Goal: Information Seeking & Learning: Learn about a topic

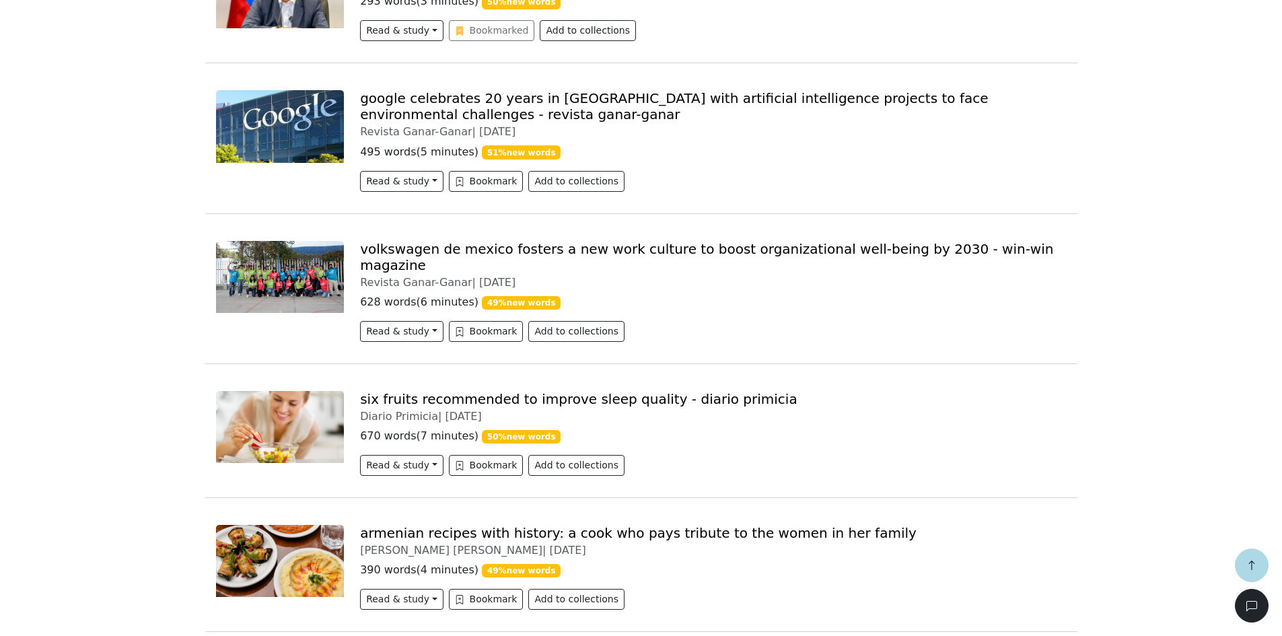
scroll to position [673, 0]
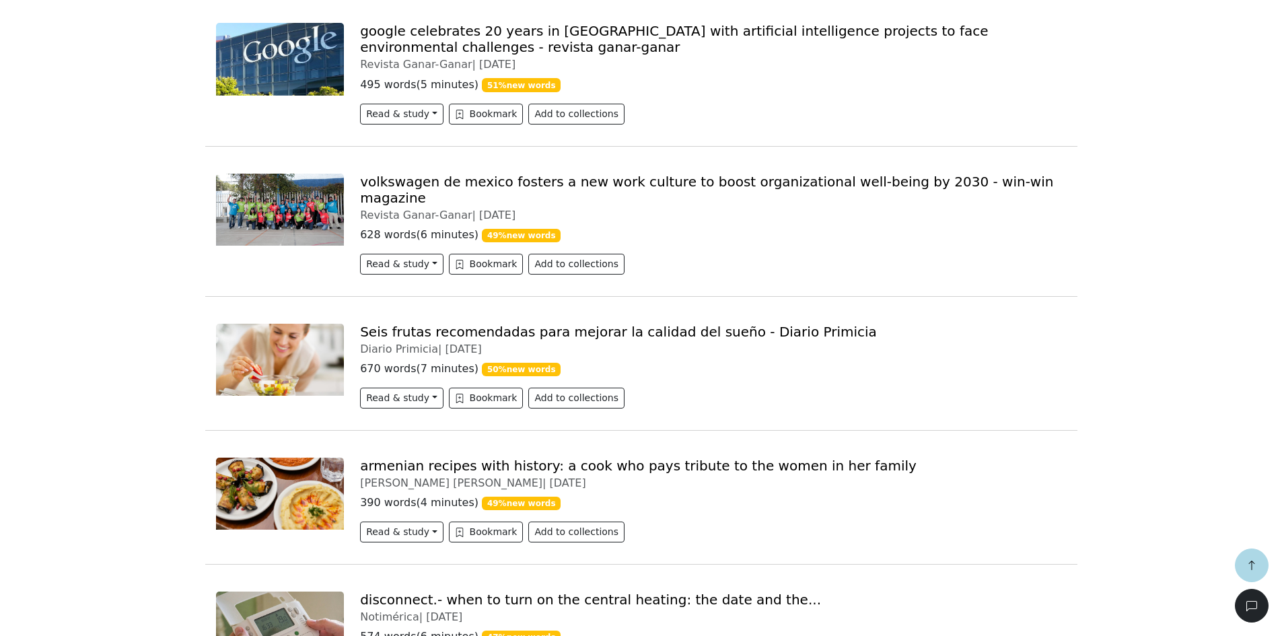
click at [391, 324] on link "Seis frutas recomendadas para mejorar la calidad del sueño - Diario Primicia" at bounding box center [618, 332] width 517 height 16
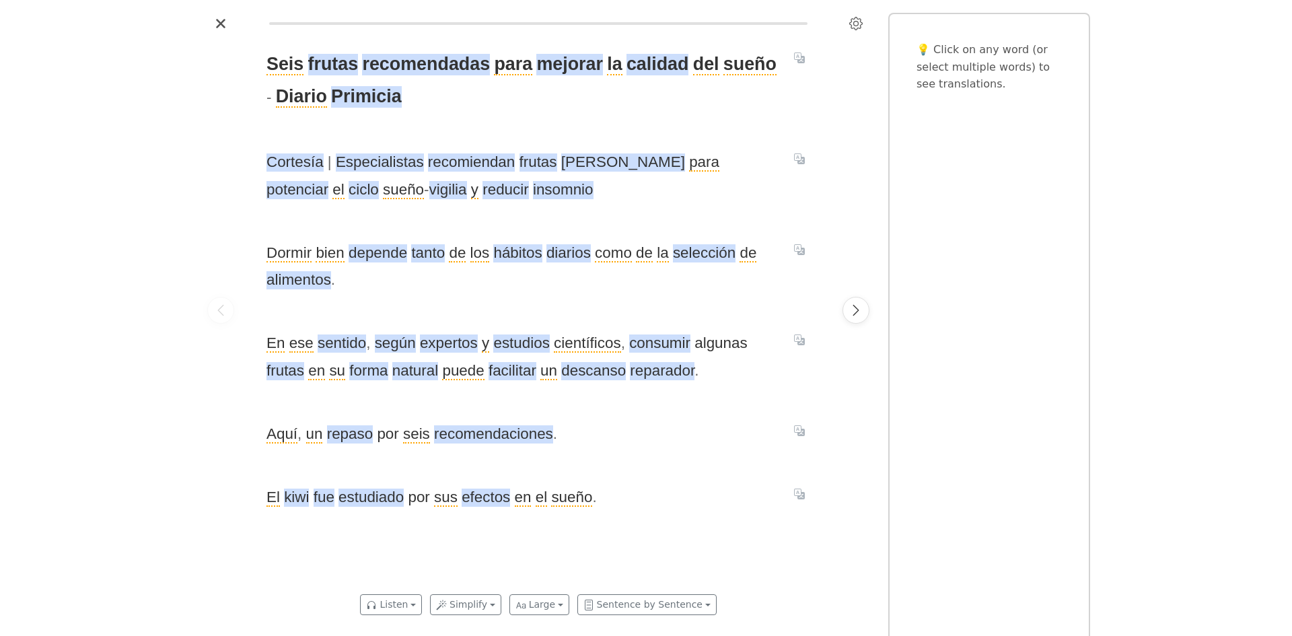
click at [195, 531] on div "Seis frutas recomendadas para mejorar la calidad del sueño - Diario Primicia Co…" at bounding box center [646, 318] width 1292 height 636
click at [851, 312] on icon "Next page" at bounding box center [855, 310] width 13 height 13
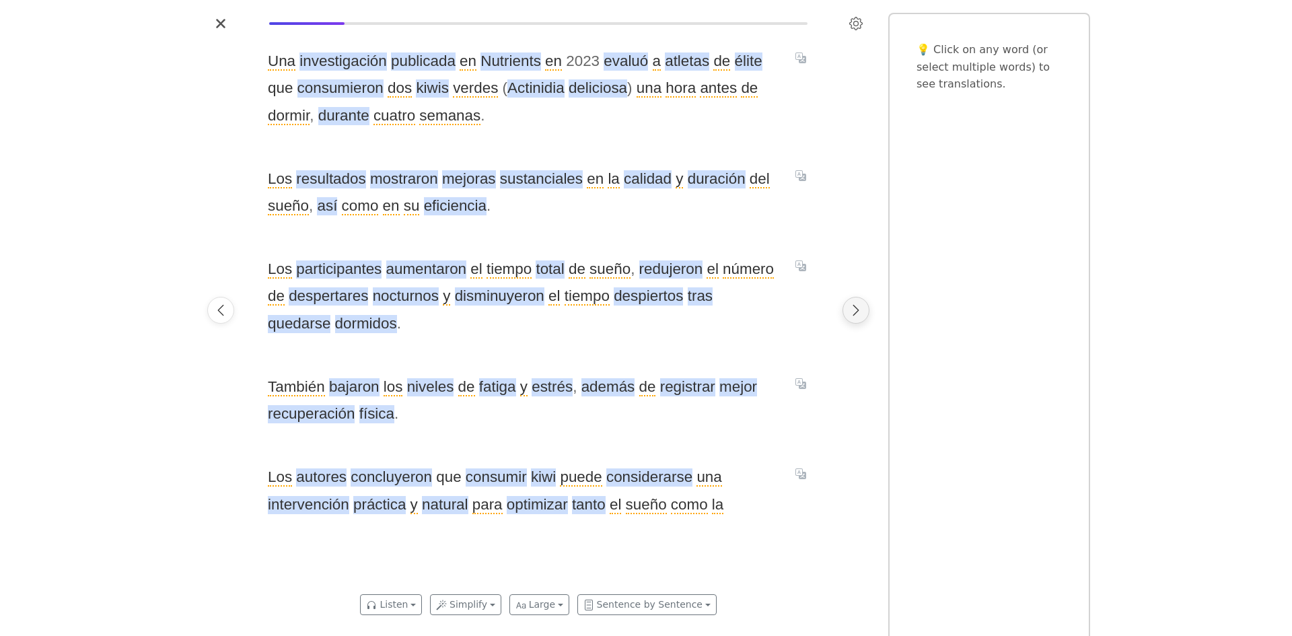
scroll to position [0, 571]
click at [855, 312] on icon "Next page" at bounding box center [855, 310] width 13 height 13
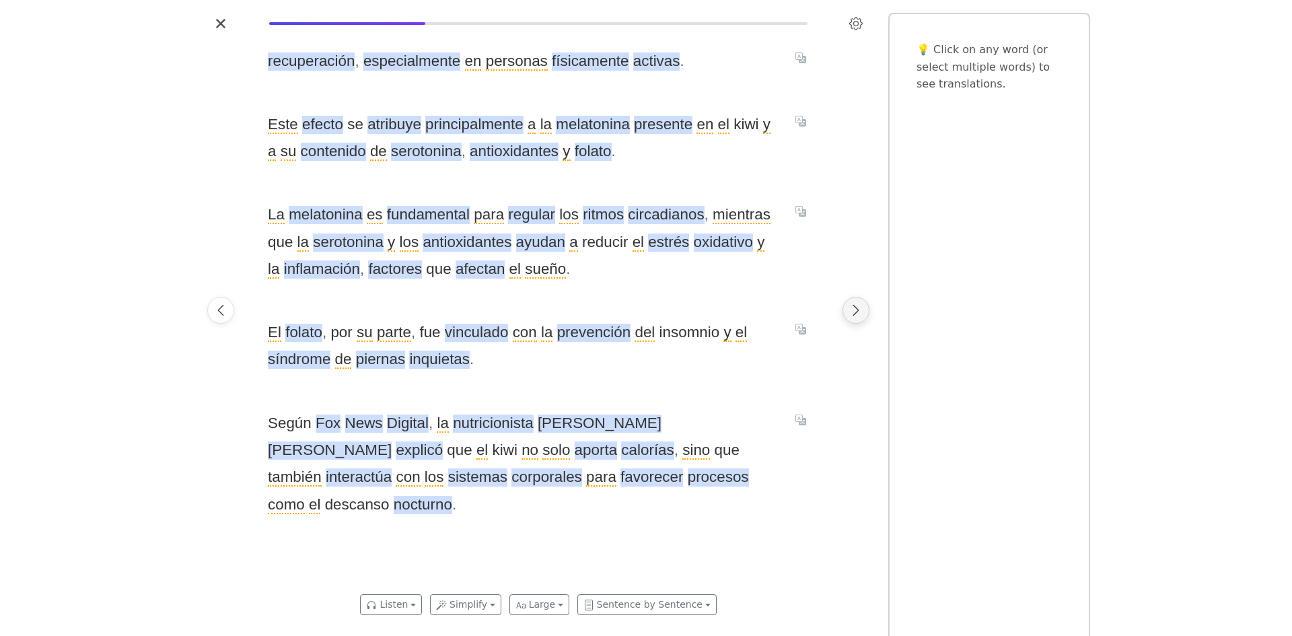
scroll to position [0, 1141]
click at [855, 305] on icon "Next page" at bounding box center [855, 310] width 13 height 13
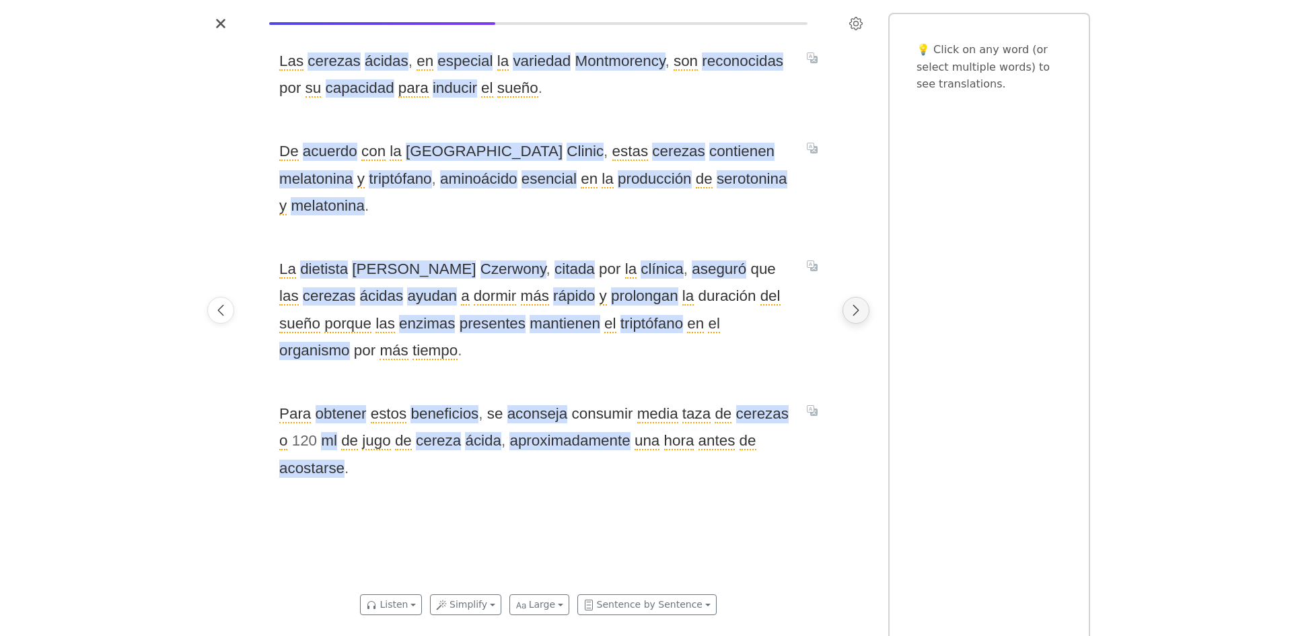
scroll to position [0, 1712]
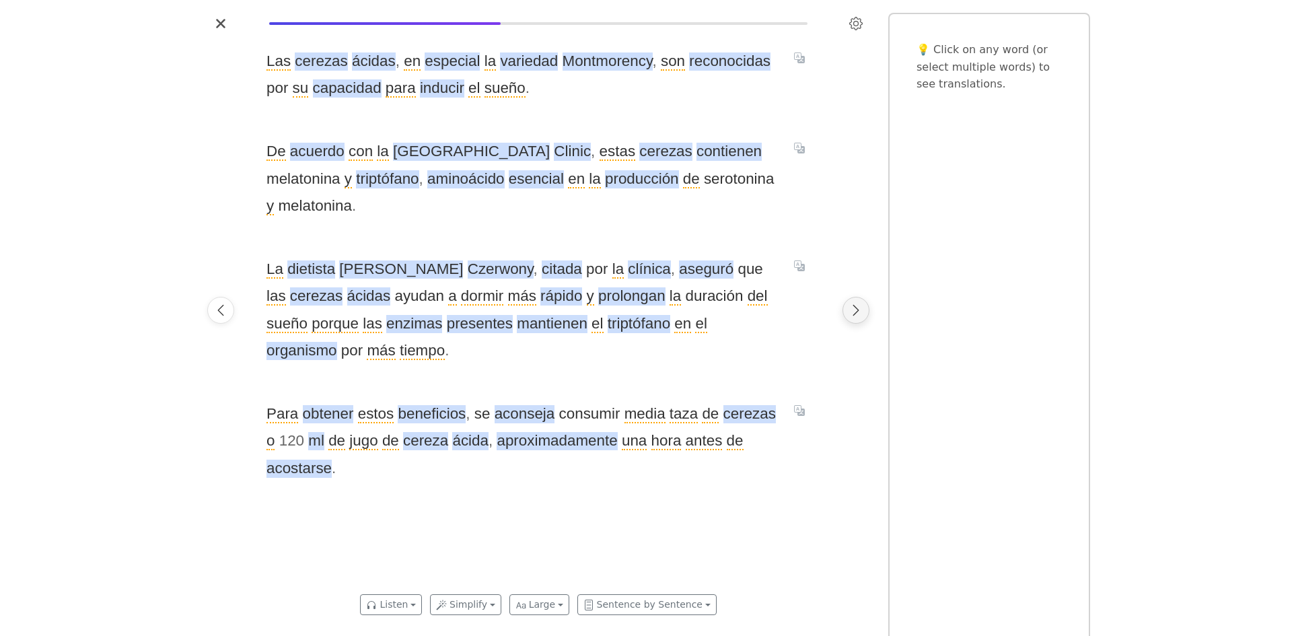
click at [853, 304] on icon "Next page" at bounding box center [855, 310] width 13 height 13
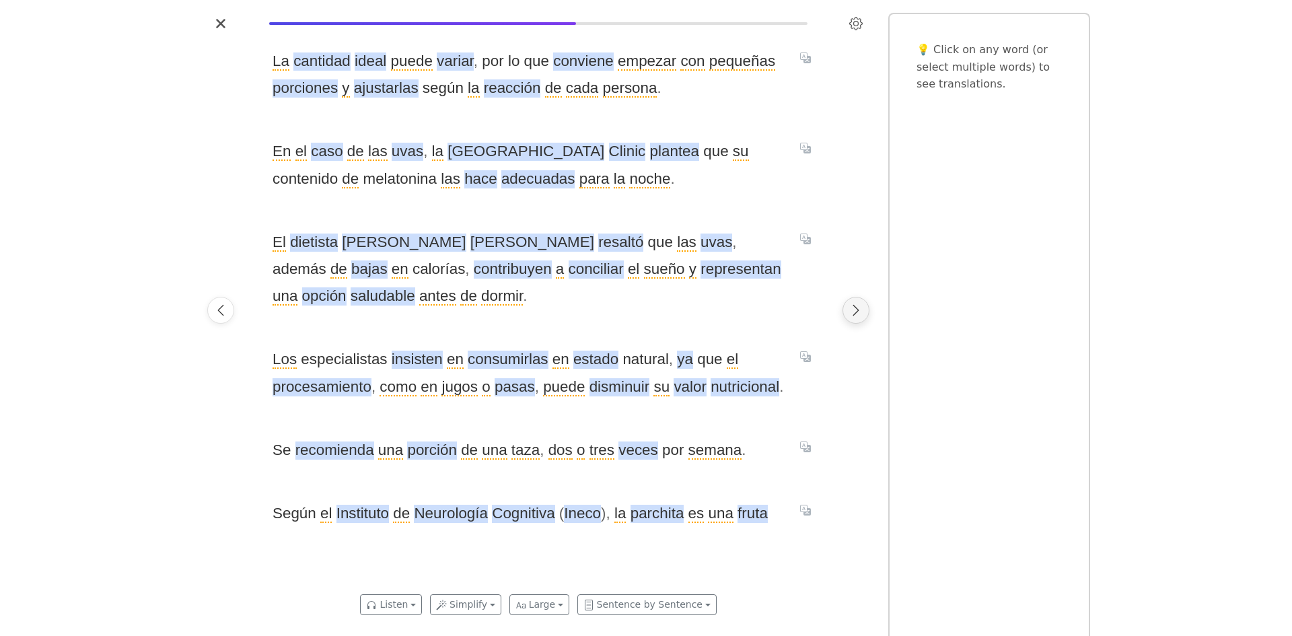
scroll to position [0, 2283]
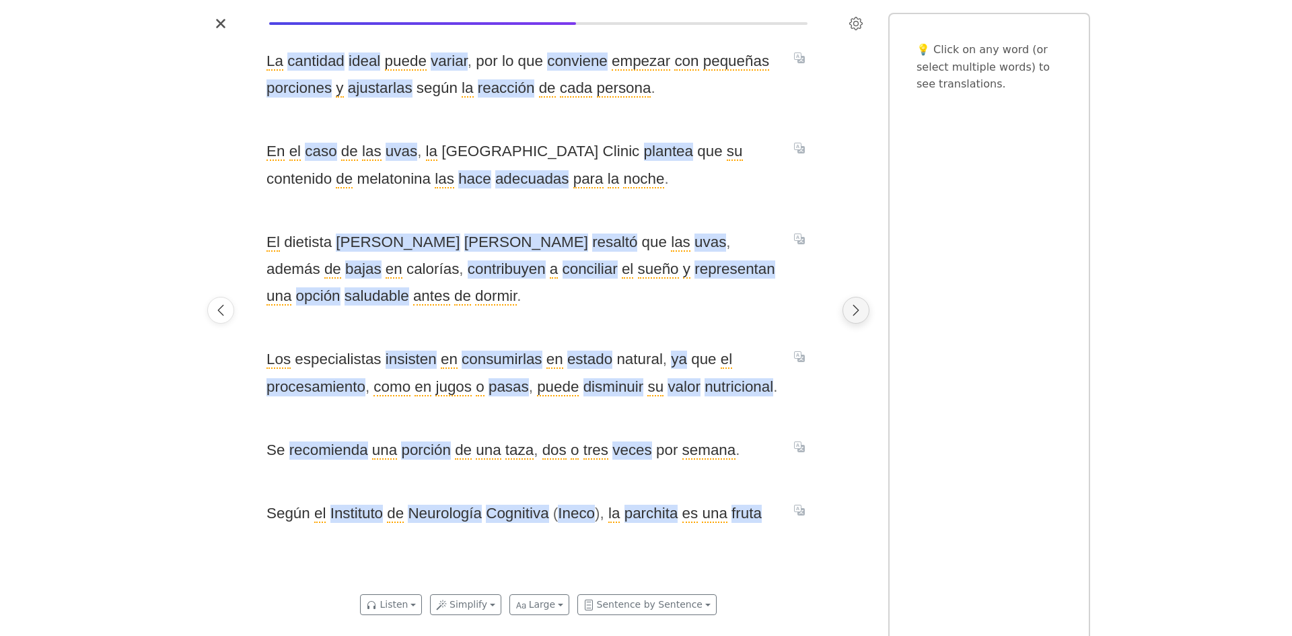
click at [853, 304] on icon "Next page" at bounding box center [855, 310] width 13 height 13
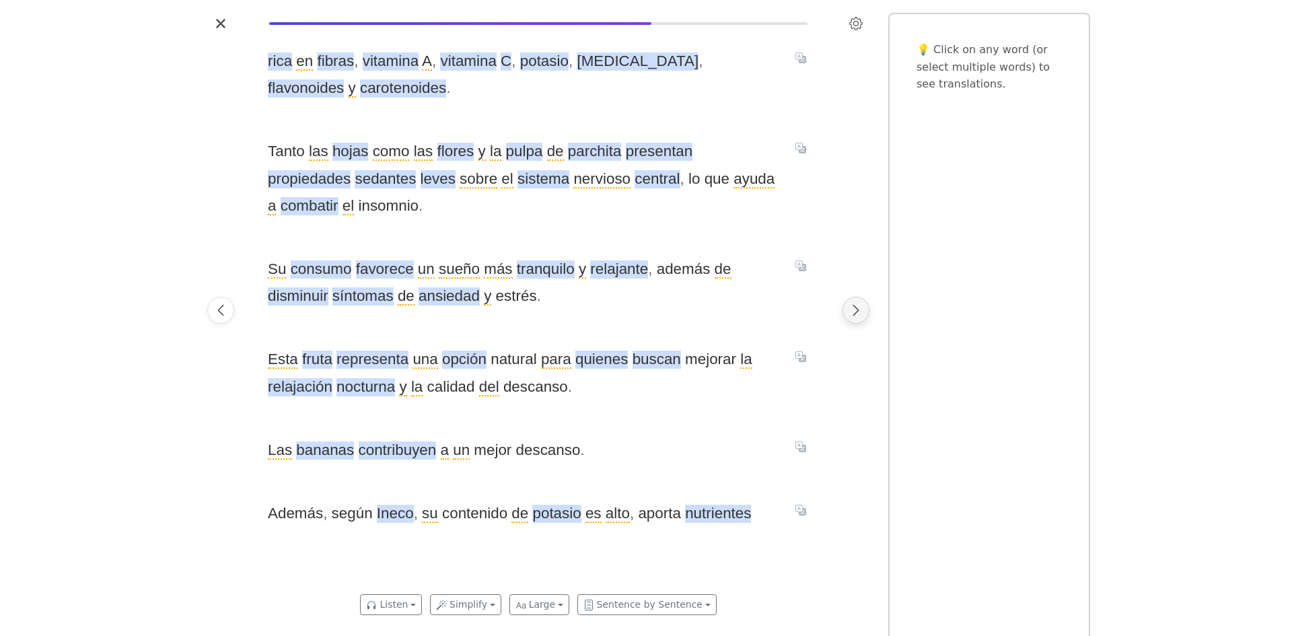
scroll to position [0, 2854]
click at [853, 304] on icon "Next page" at bounding box center [855, 310] width 13 height 13
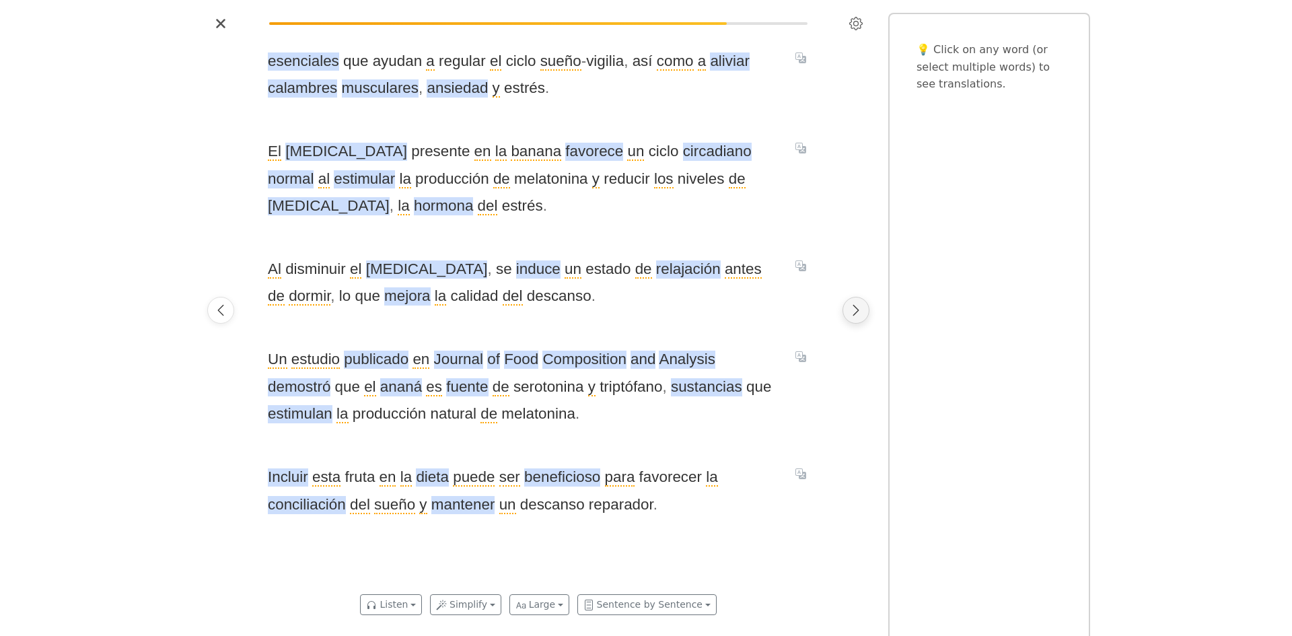
scroll to position [0, 3424]
click at [853, 304] on icon "Next page" at bounding box center [855, 310] width 13 height 13
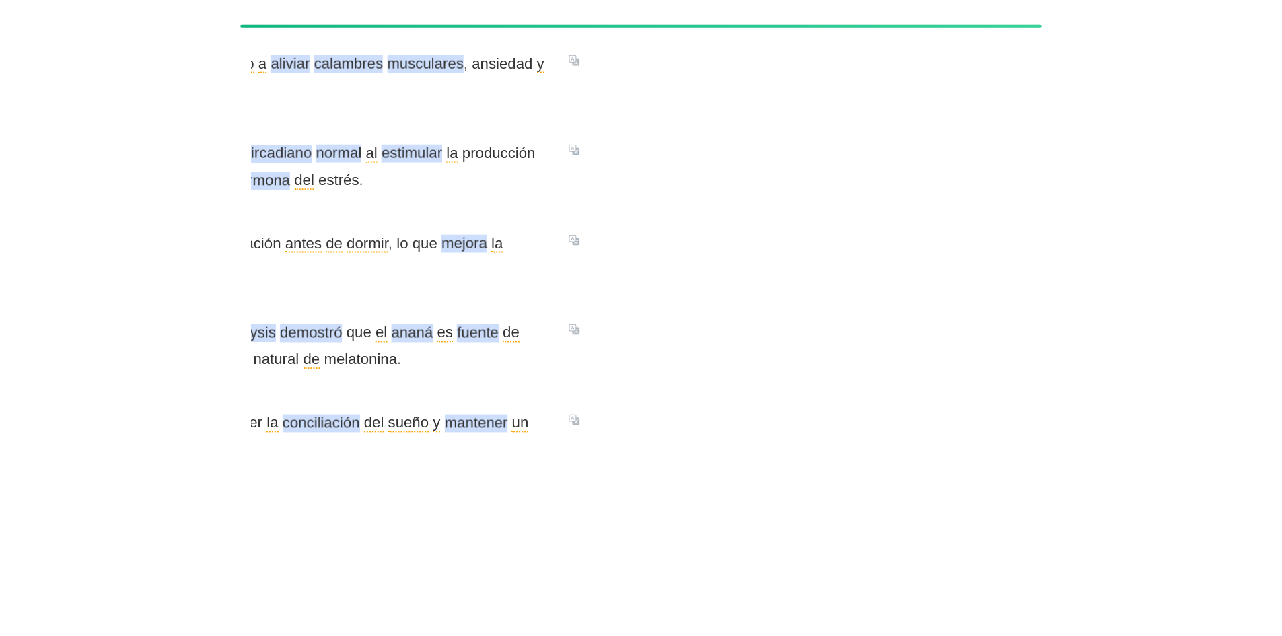
scroll to position [0, 5503]
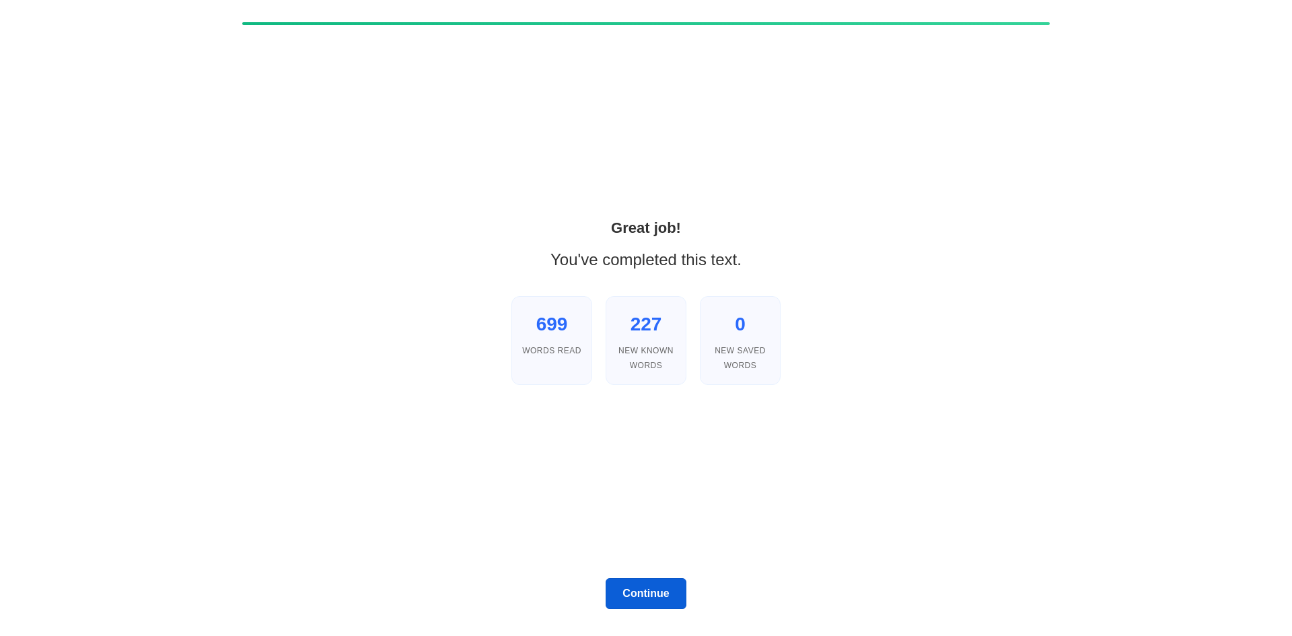
click at [671, 587] on button "Continue" at bounding box center [646, 593] width 81 height 31
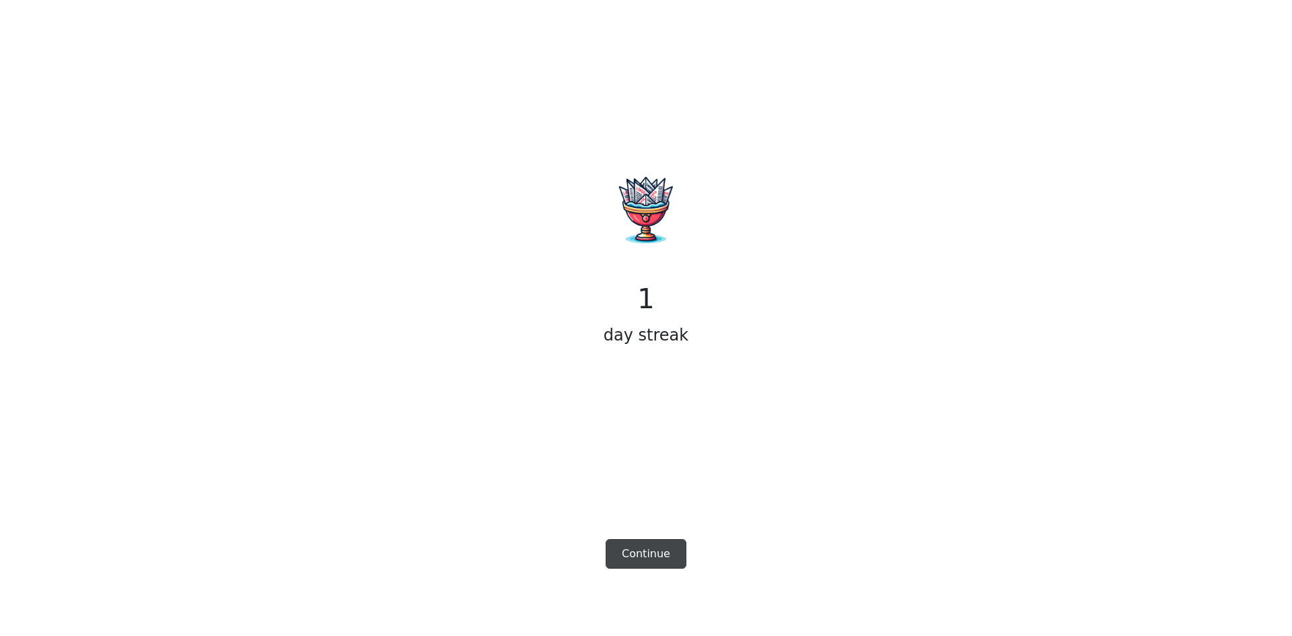
click at [661, 551] on button "Continue" at bounding box center [646, 554] width 81 height 30
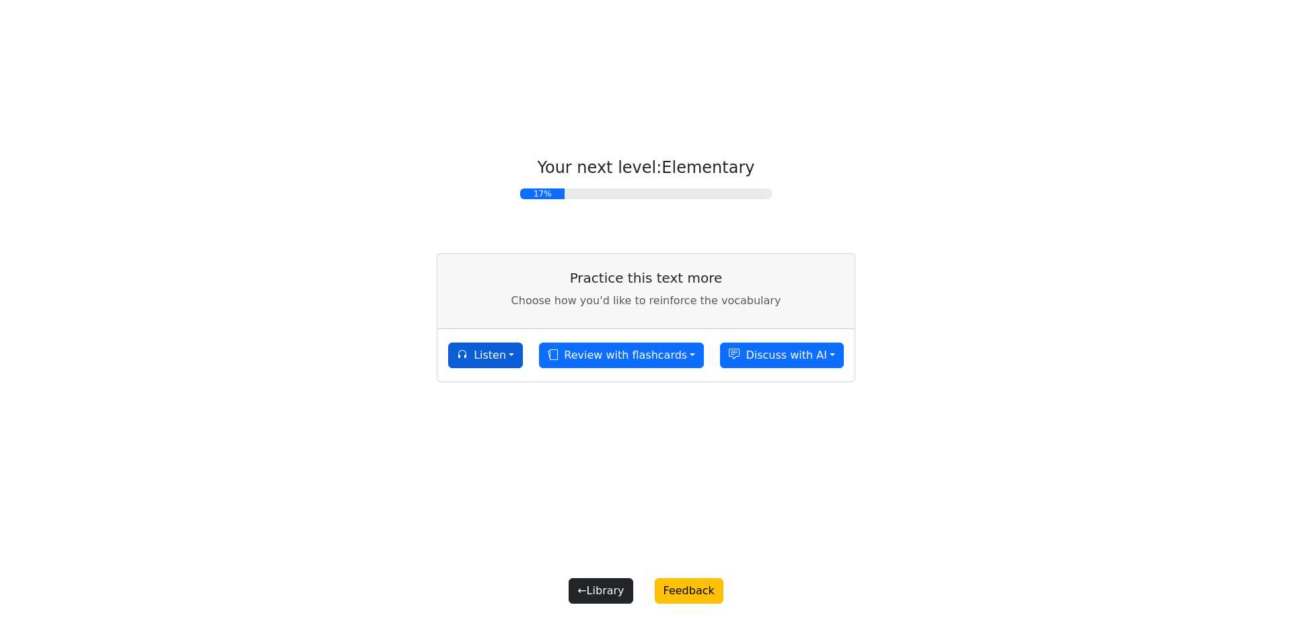
click at [519, 358] on button "Listen" at bounding box center [485, 356] width 75 height 26
click at [514, 391] on link "Generate audio for the content" at bounding box center [543, 387] width 189 height 22
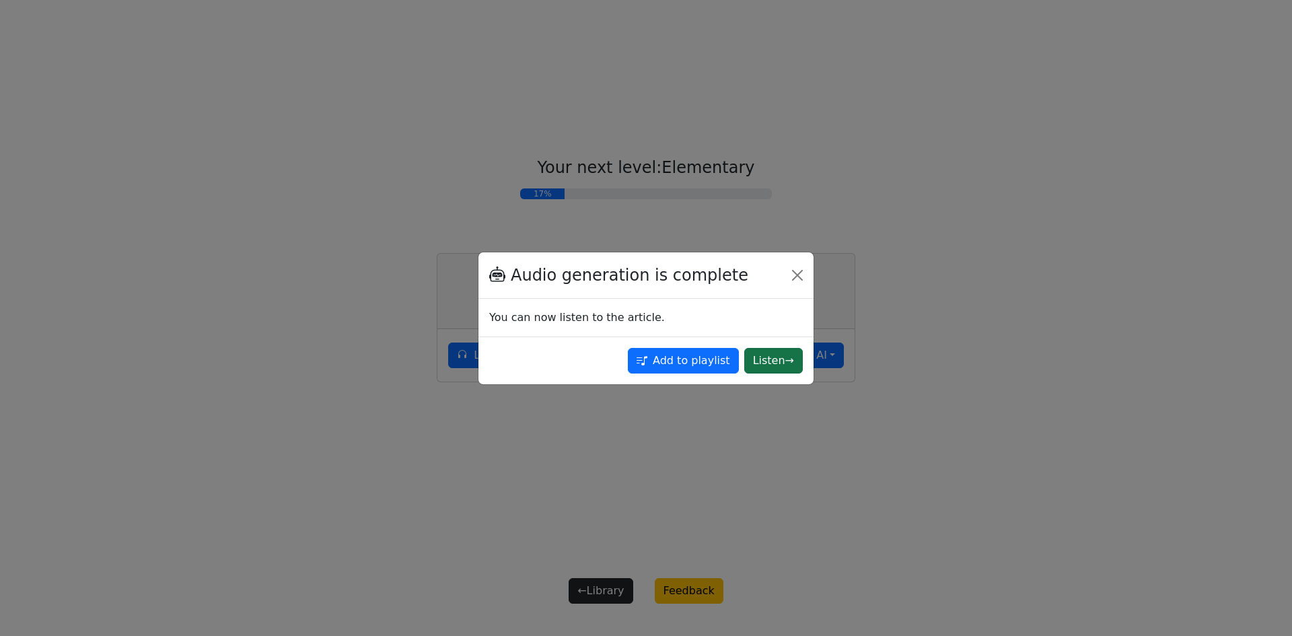
click at [787, 364] on button "Listen →" at bounding box center [773, 361] width 59 height 26
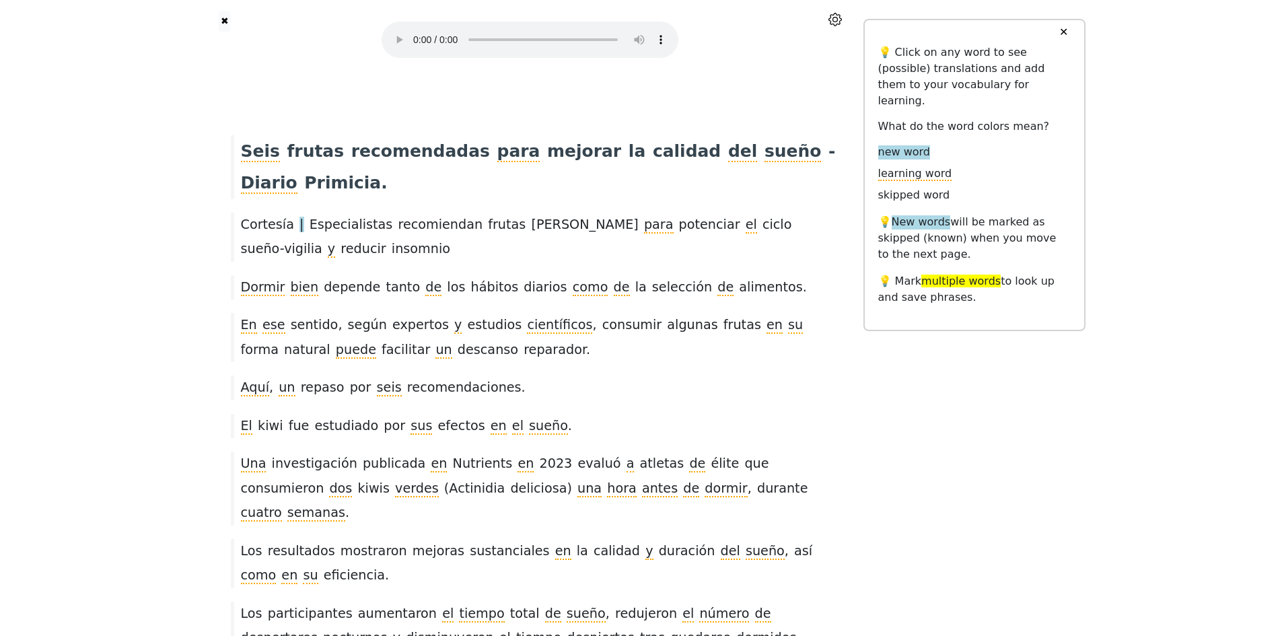
click at [833, 23] on icon at bounding box center [834, 19] width 13 height 13
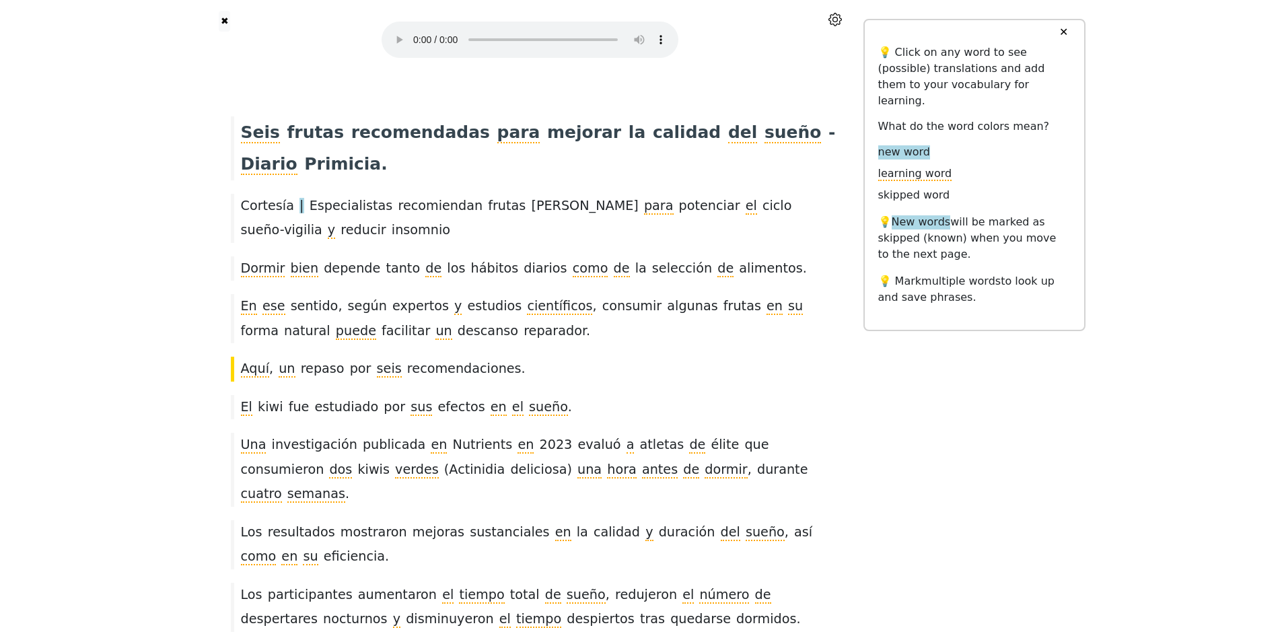
scroll to position [69, 0]
